Goal: Check status: Check status

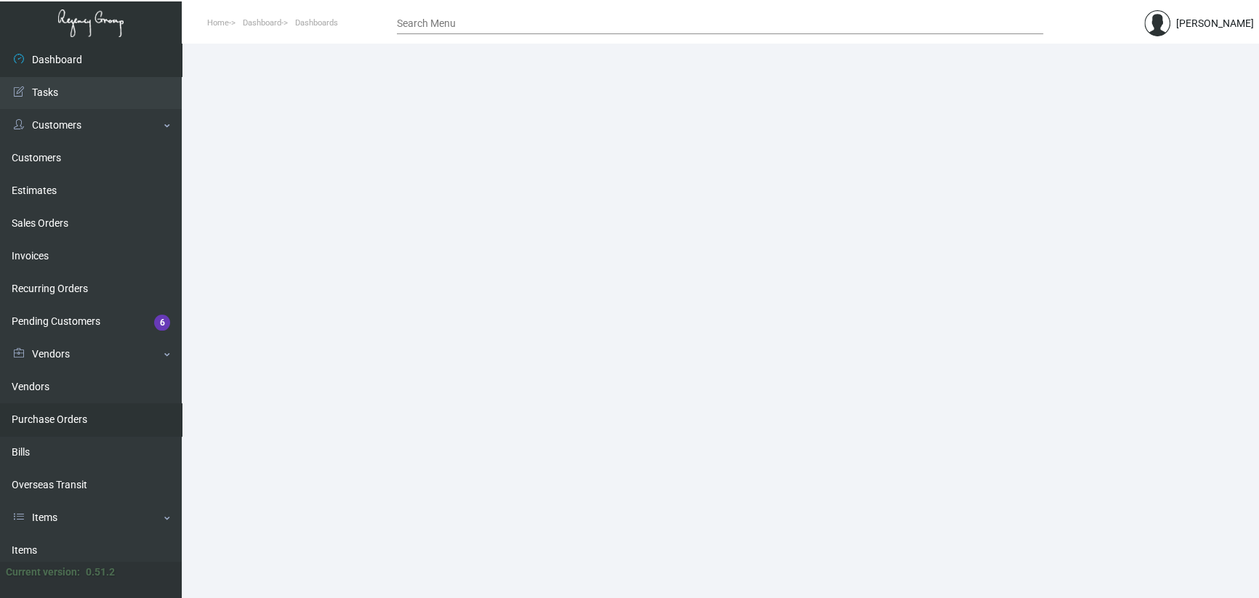
click at [46, 419] on link "Purchase Orders" at bounding box center [91, 419] width 182 height 33
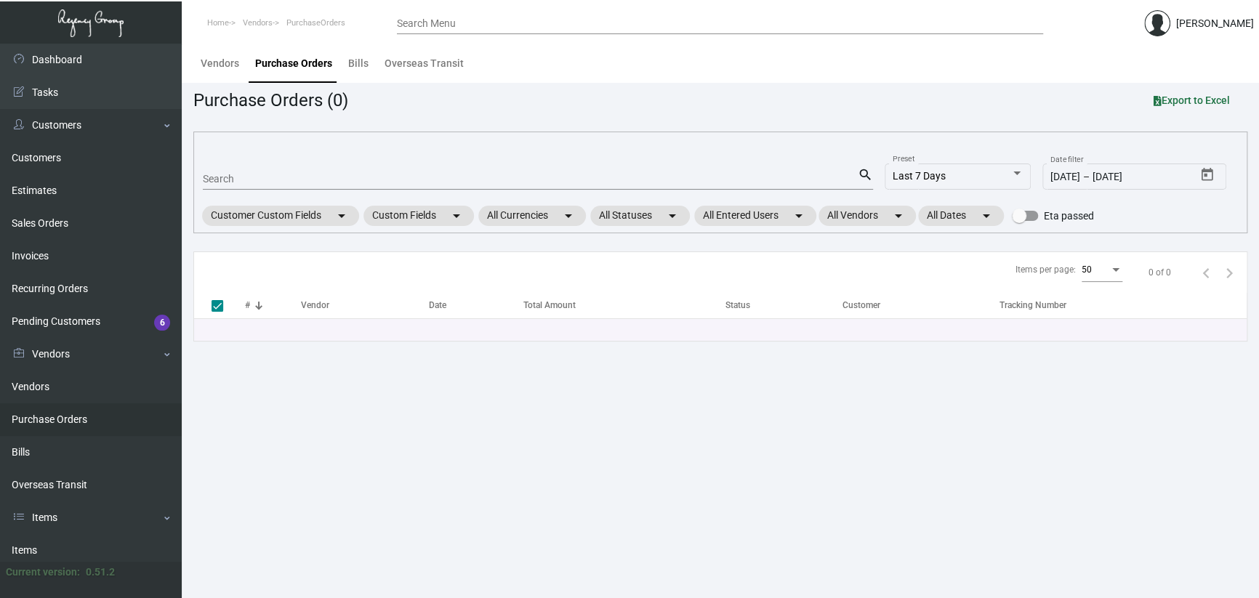
click at [335, 172] on div "Search" at bounding box center [530, 178] width 655 height 23
paste input "106328"
type input "106328"
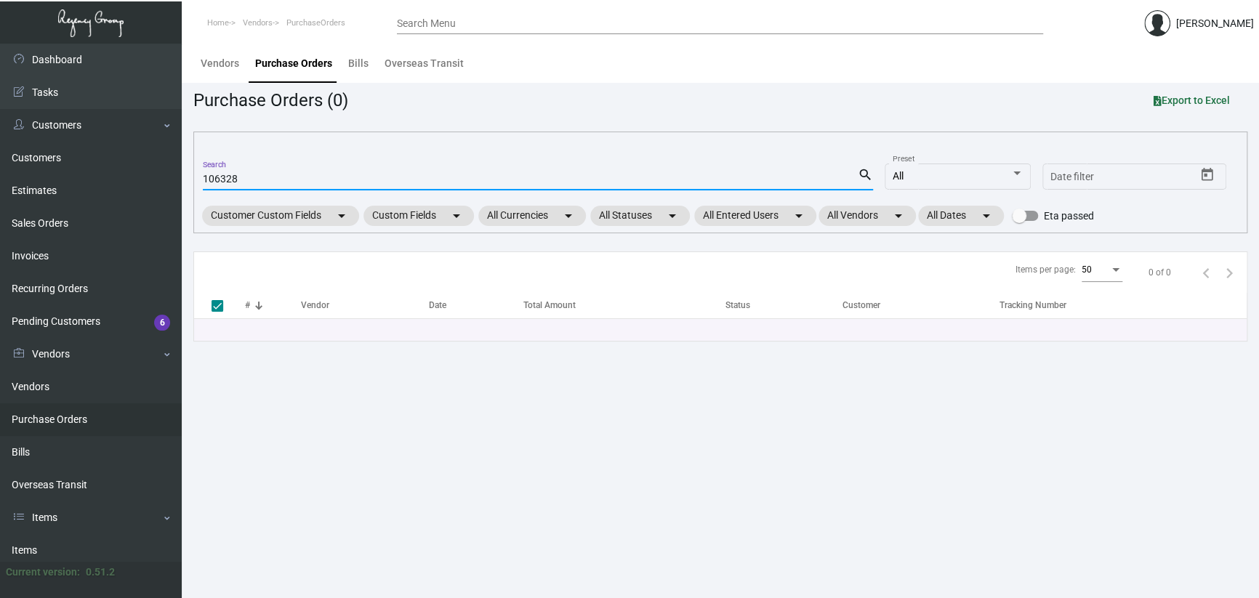
checkbox input "false"
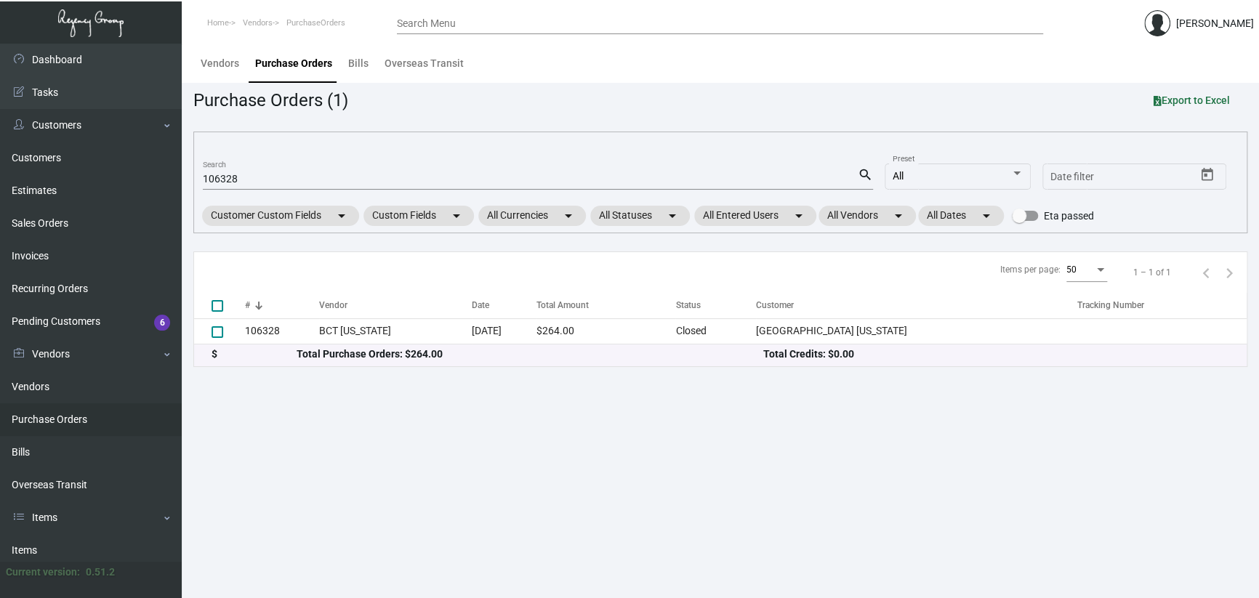
click at [697, 545] on main "Vendors Purchase Orders Bills Overseas Transit Purchase Orders (1) Export to Ex…" at bounding box center [720, 321] width 1077 height 555
